Goal: Task Accomplishment & Management: Manage account settings

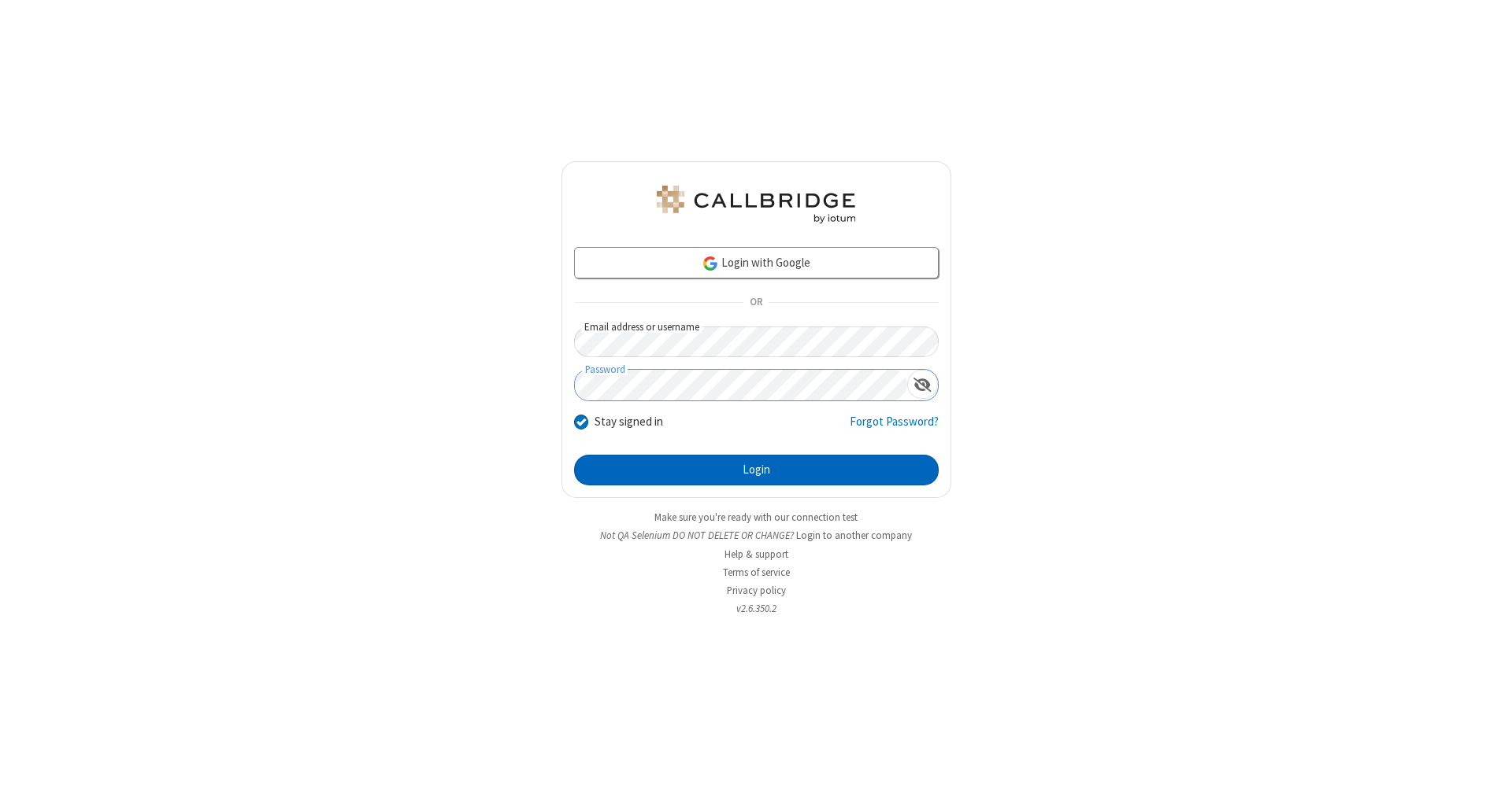
click at [756, 471] on button "Login" at bounding box center [756, 471] width 365 height 32
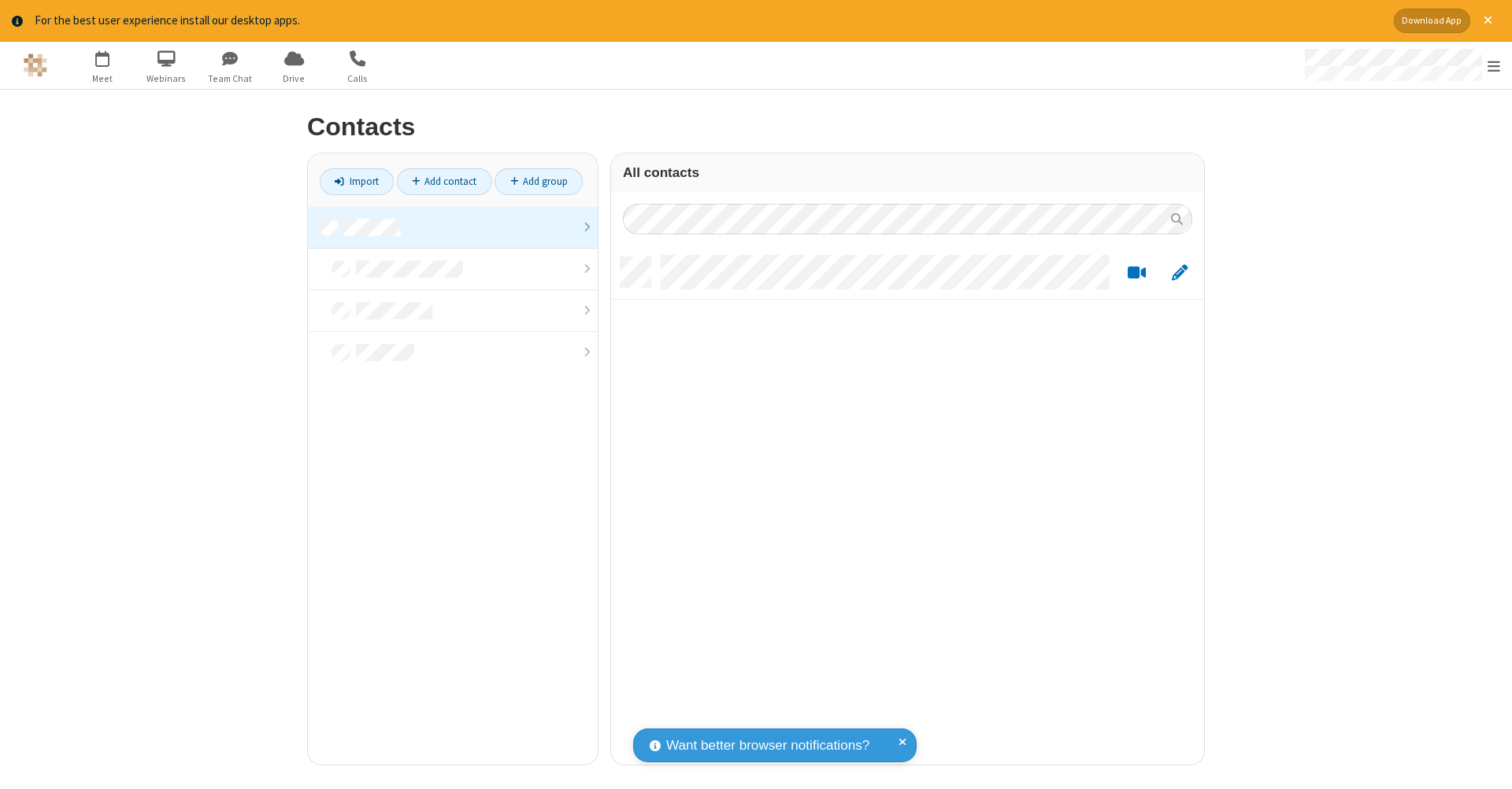
scroll to position [508, 581]
click at [453, 227] on link at bounding box center [453, 228] width 290 height 42
click at [444, 181] on link "Add contact" at bounding box center [444, 182] width 95 height 26
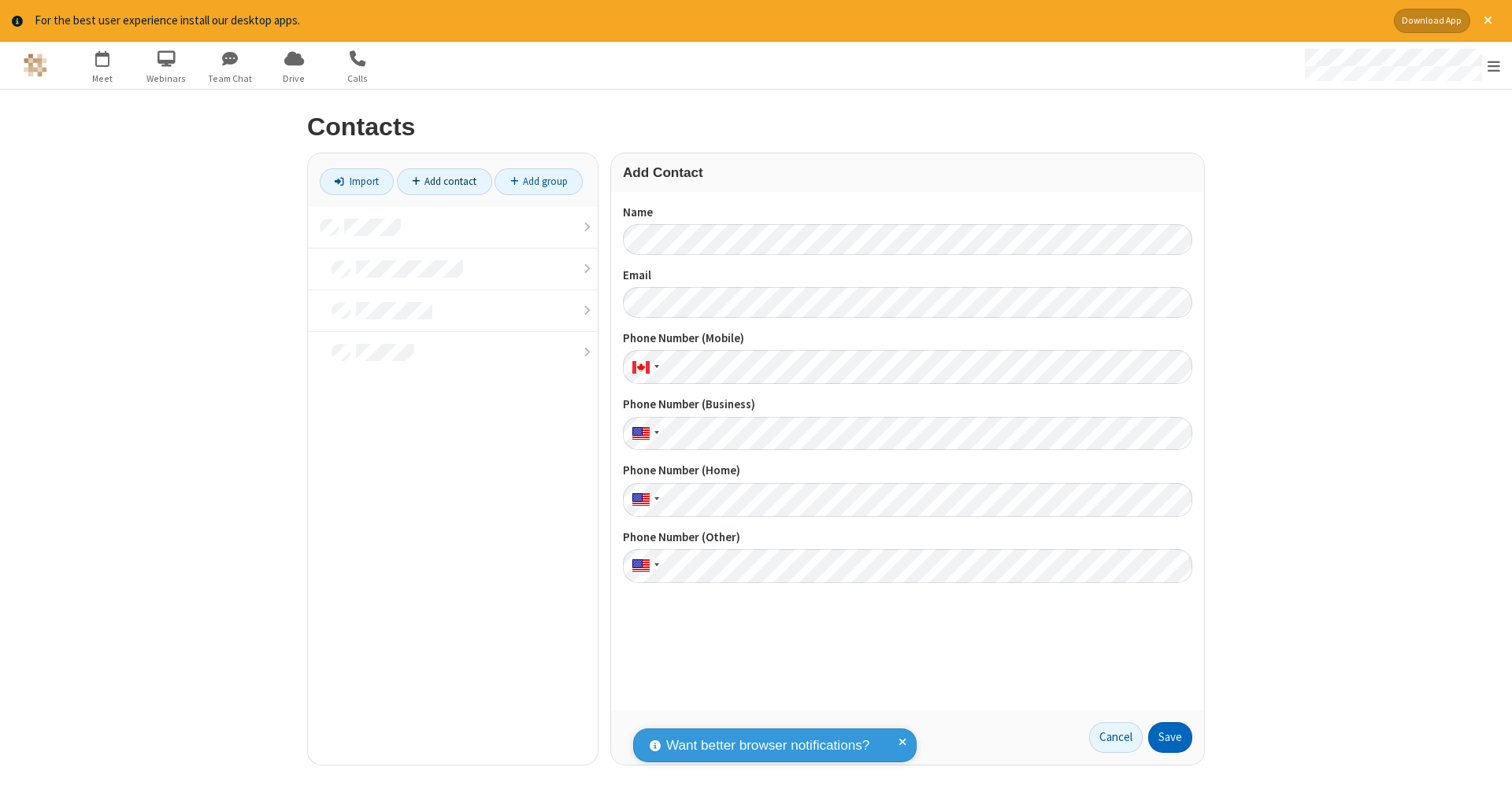
click at [1170, 738] on button "Save" at bounding box center [1170, 738] width 44 height 32
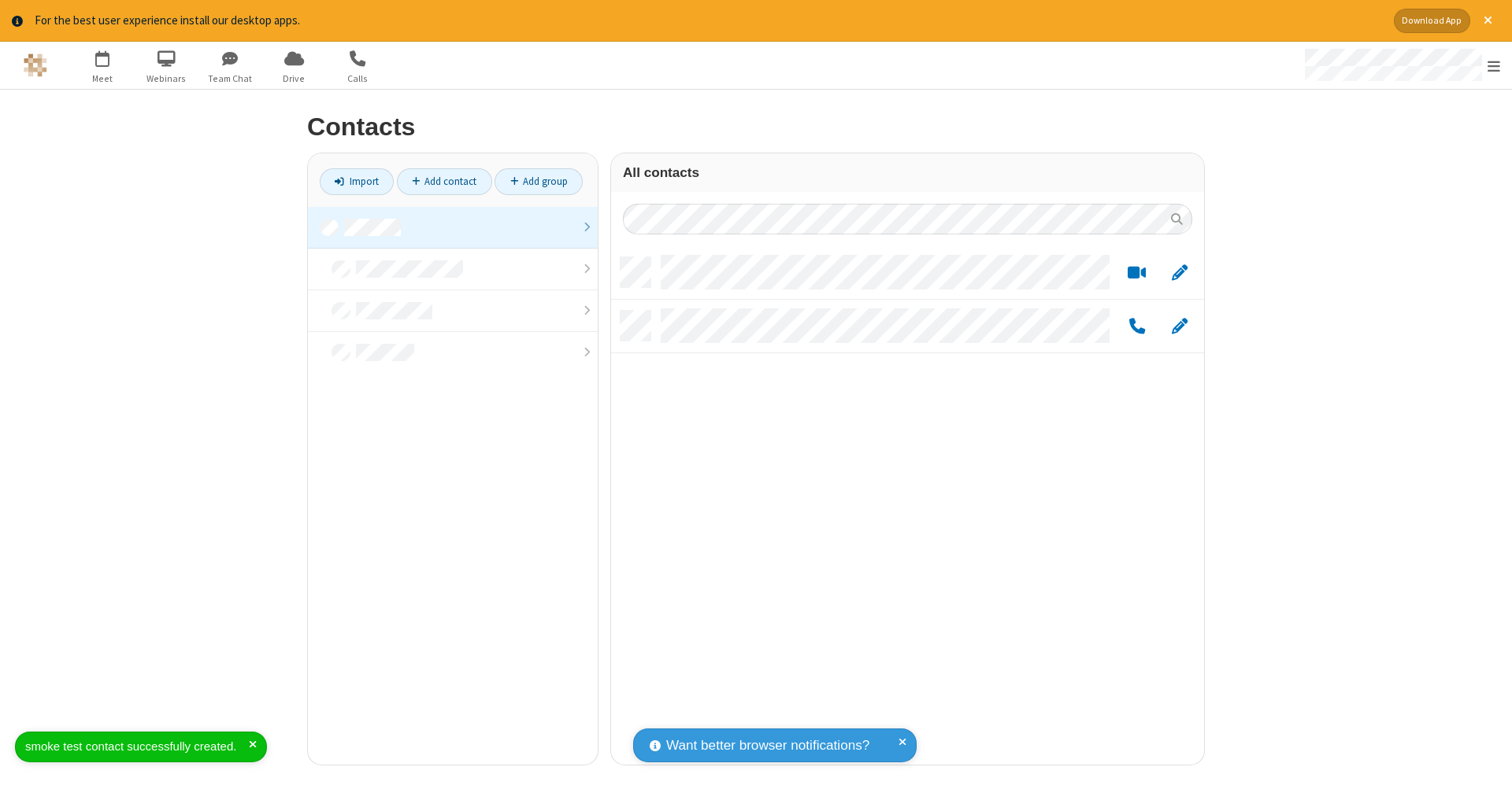
scroll to position [508, 581]
click at [444, 181] on link "Add contact" at bounding box center [444, 182] width 95 height 26
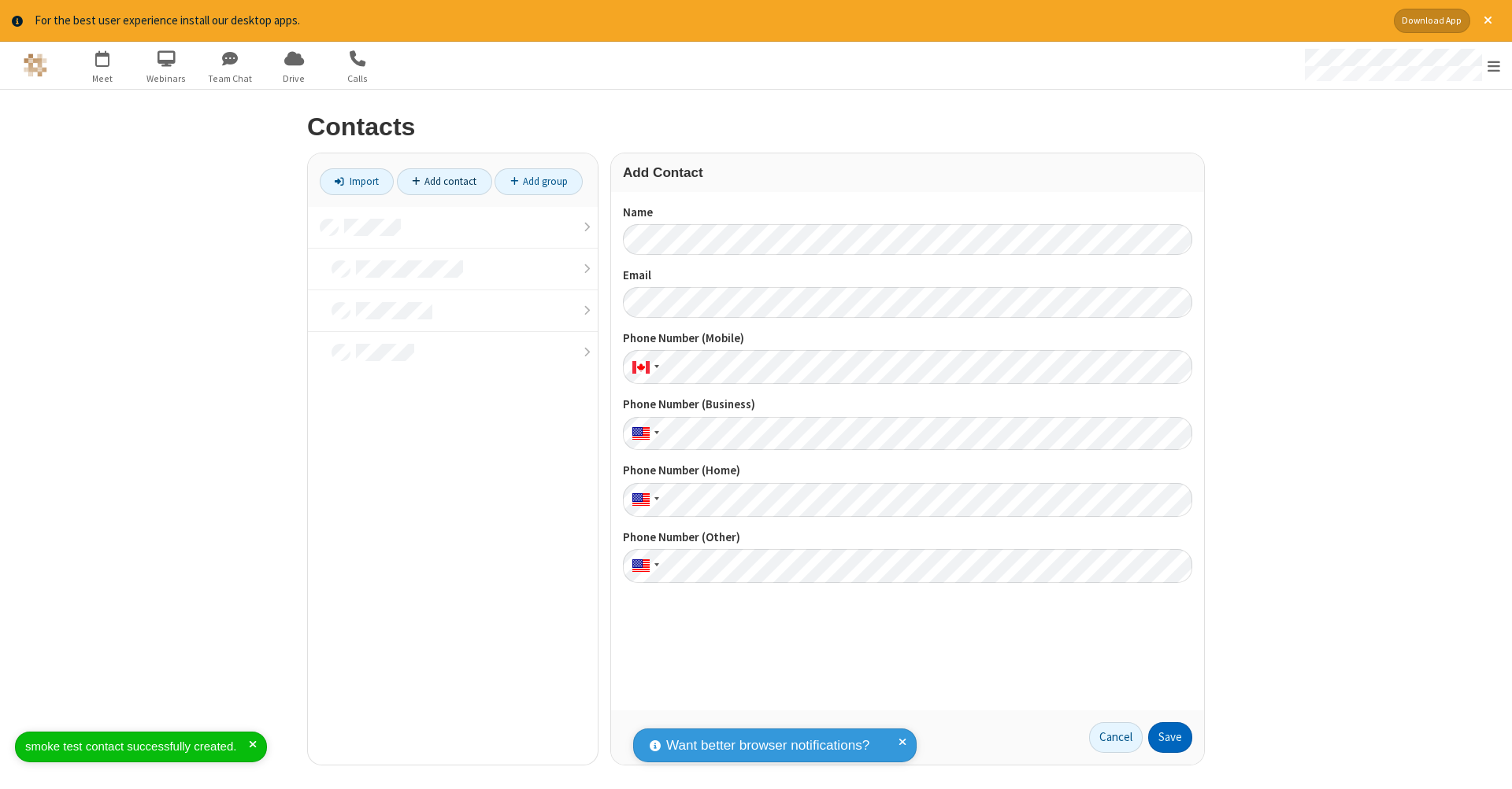
click at [1170, 738] on button "Save" at bounding box center [1170, 738] width 44 height 32
